Goal: Connect with others: Connect with others

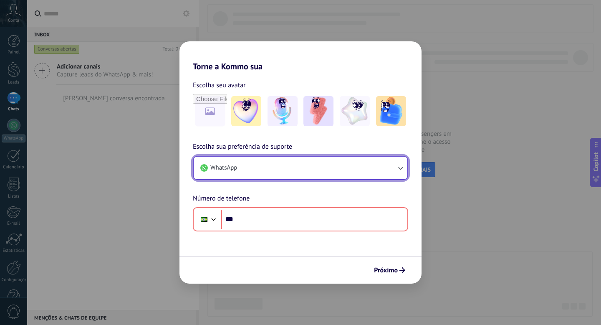
click at [378, 171] on button "WhatsApp" at bounding box center [301, 168] width 214 height 23
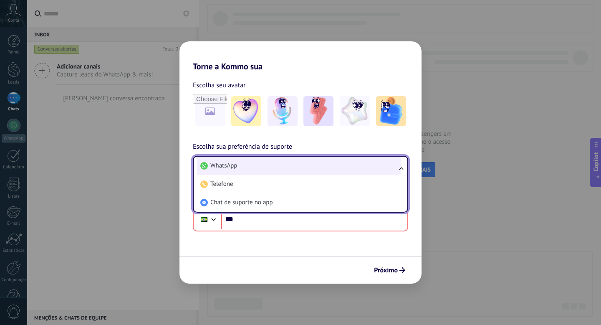
click at [220, 166] on span "WhatsApp" at bounding box center [223, 166] width 27 height 8
